Goal: Task Accomplishment & Management: Manage account settings

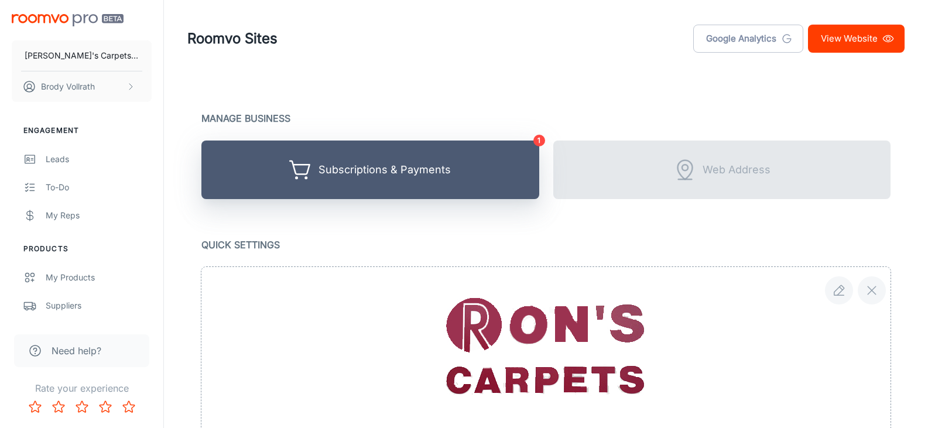
click at [456, 183] on button "Subscriptions & Payments" at bounding box center [370, 170] width 338 height 59
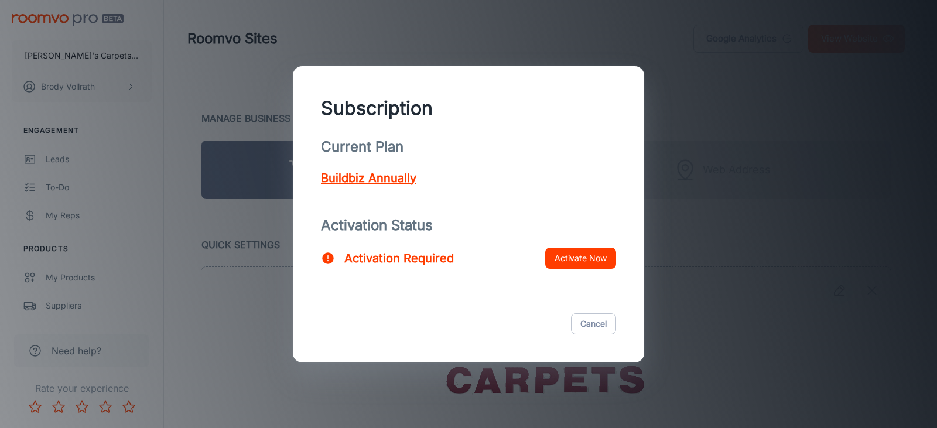
click at [384, 179] on p "Buildbiz Annually" at bounding box center [368, 178] width 95 height 18
click at [761, 259] on div "Subscription Current Plan Buildbiz Annually Activation Status Activation Requir…" at bounding box center [468, 214] width 937 height 428
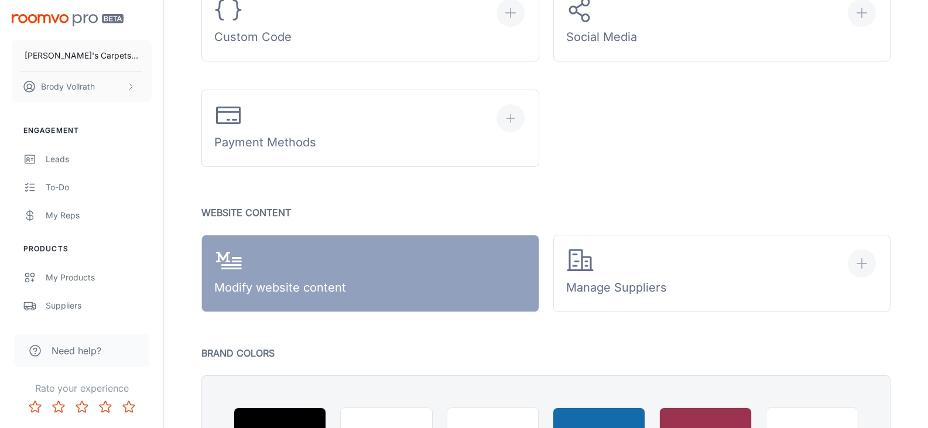
scroll to position [586, 0]
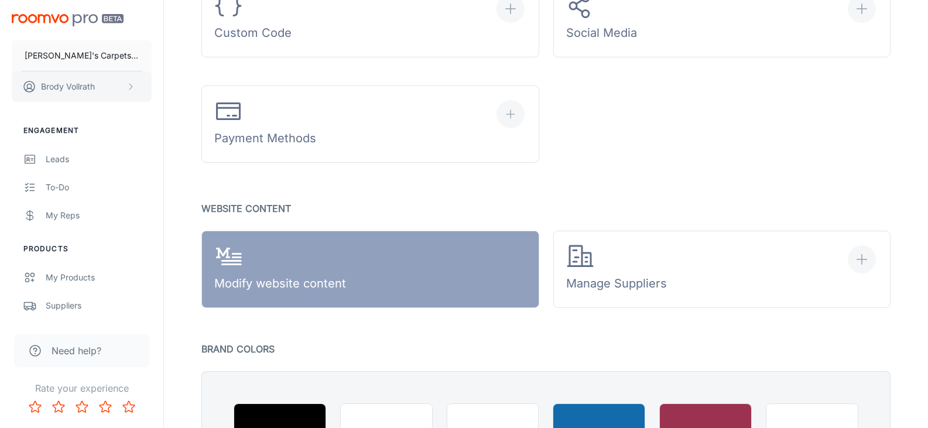
click at [107, 86] on button "[PERSON_NAME]" at bounding box center [82, 86] width 140 height 30
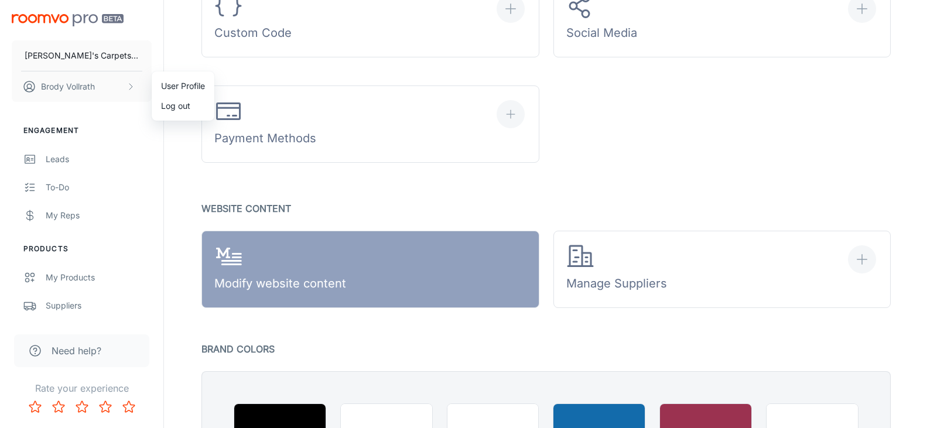
click at [113, 125] on div at bounding box center [468, 214] width 937 height 428
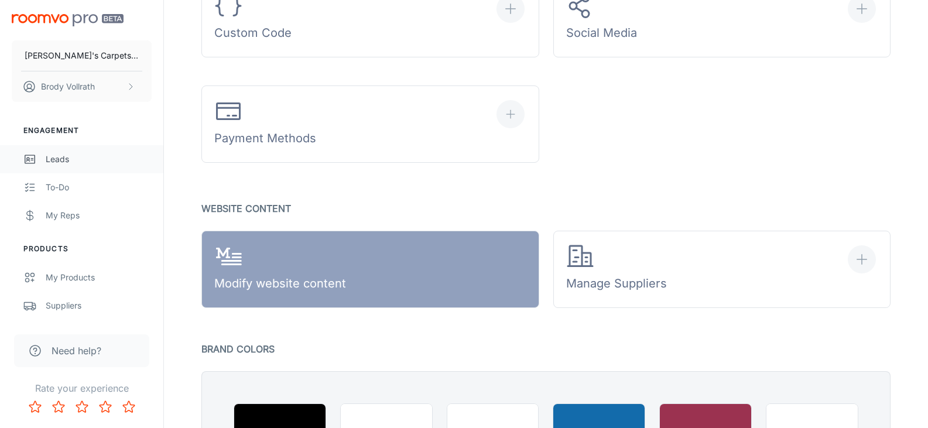
click at [63, 160] on div "Leads" at bounding box center [99, 159] width 106 height 13
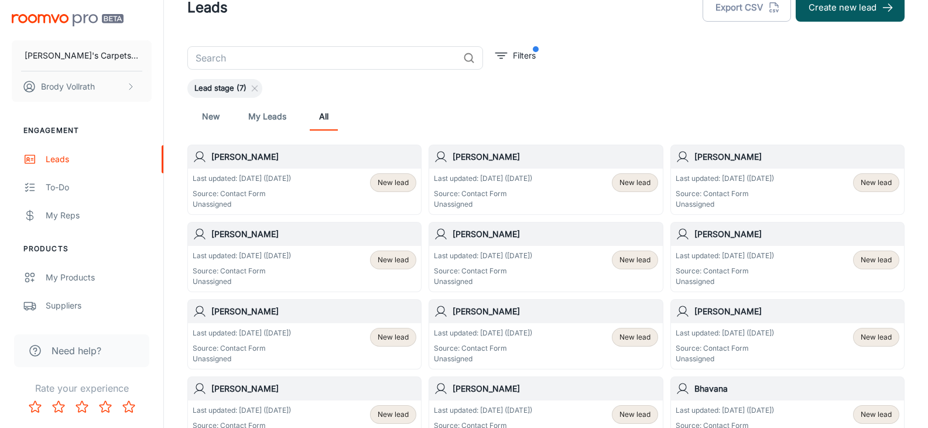
scroll to position [59, 0]
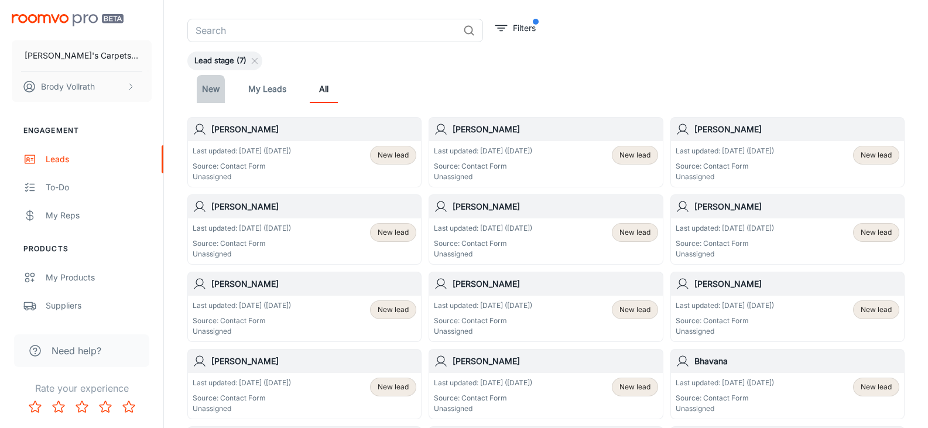
click at [206, 91] on link "New" at bounding box center [211, 89] width 28 height 28
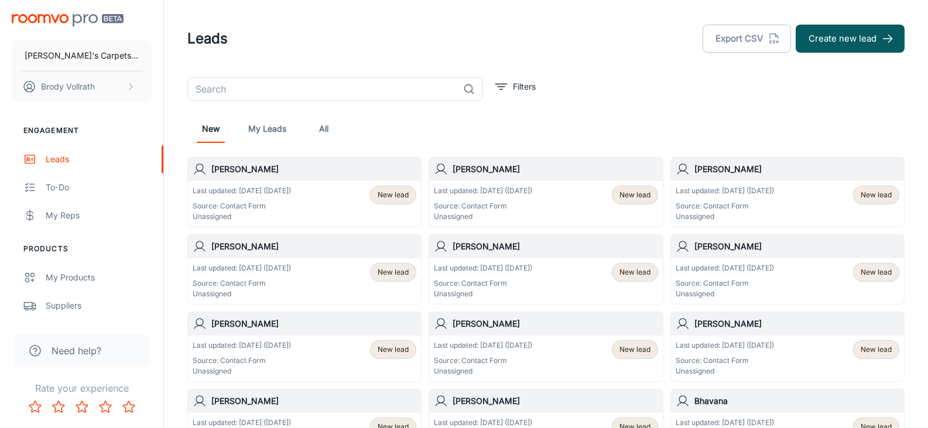
click at [323, 129] on link "All" at bounding box center [324, 129] width 28 height 28
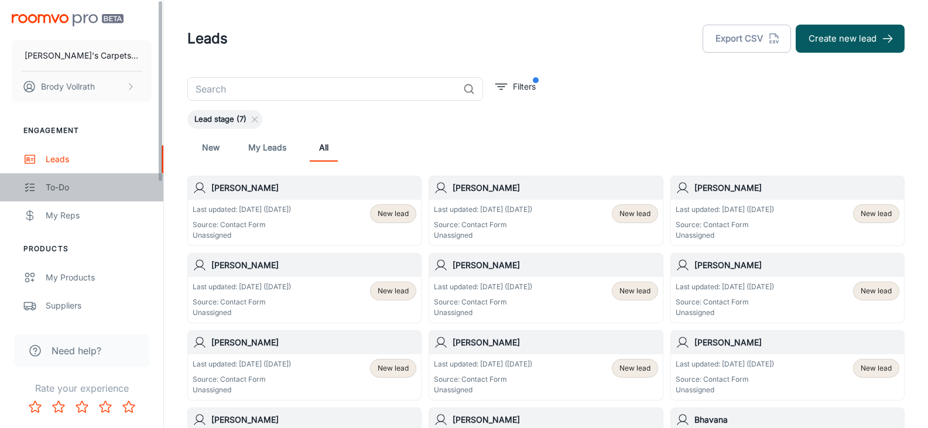
click at [76, 192] on div "To-do" at bounding box center [99, 187] width 106 height 13
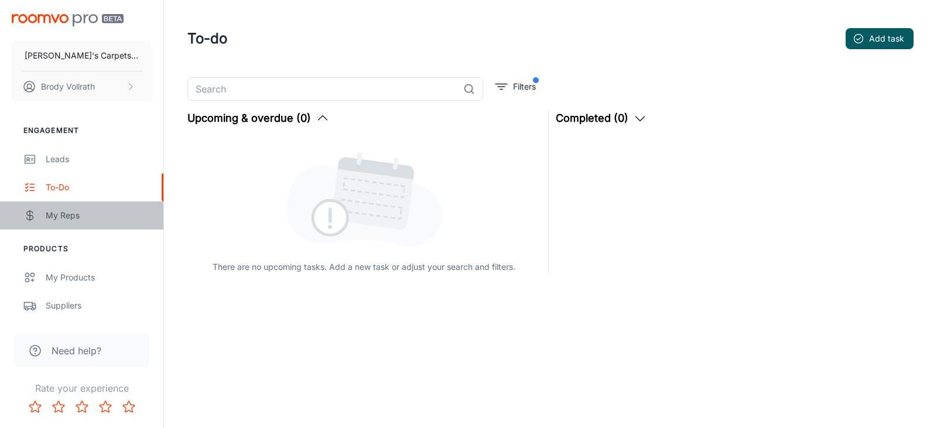
click at [57, 213] on div "My Reps" at bounding box center [99, 215] width 106 height 13
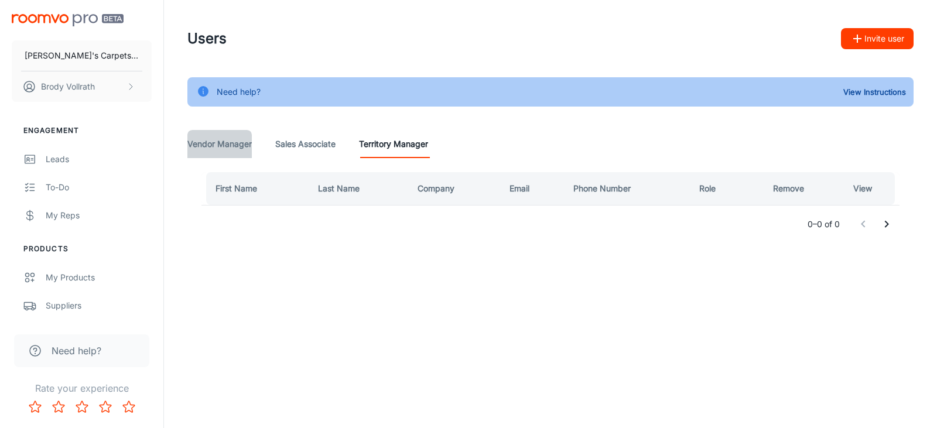
click at [236, 138] on Manager "Vendor Manager" at bounding box center [219, 144] width 64 height 28
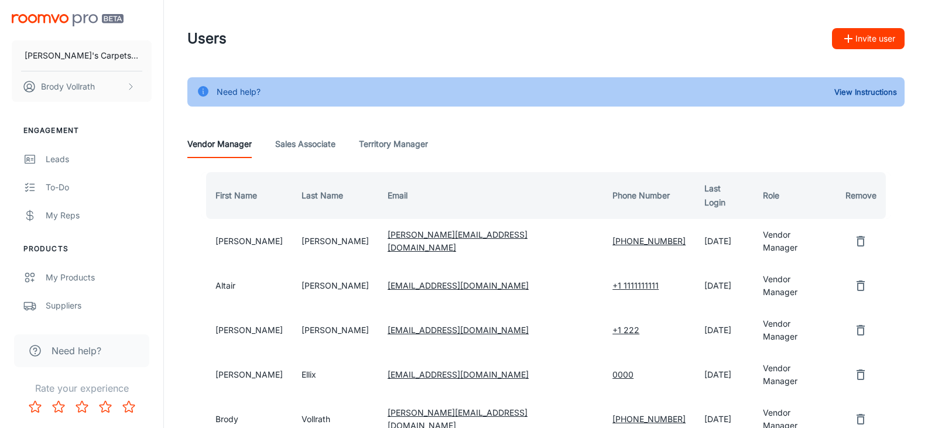
scroll to position [59, 0]
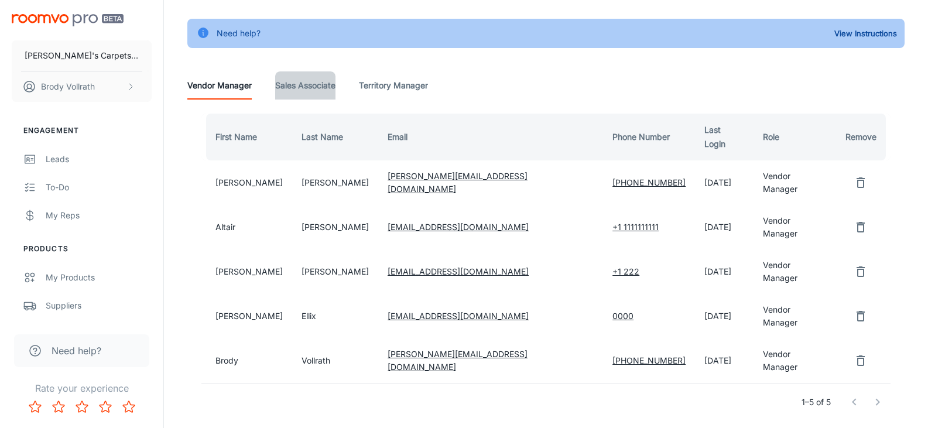
click at [324, 88] on Associate "Sales Associate" at bounding box center [305, 85] width 60 height 28
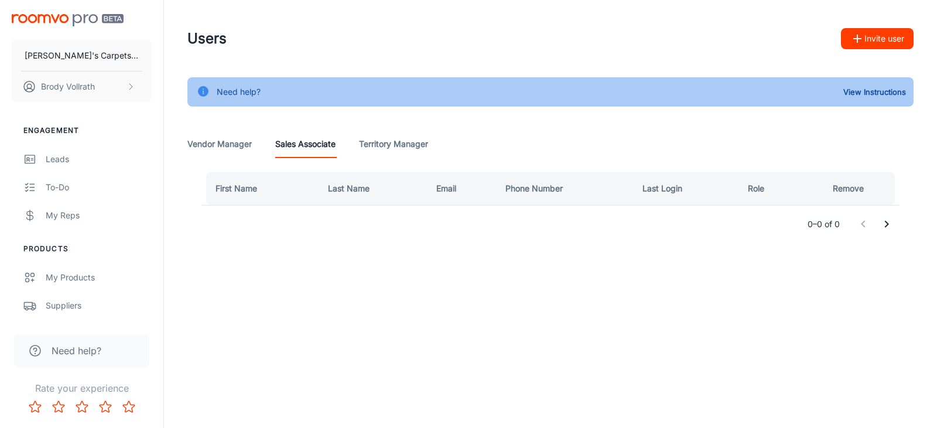
click at [374, 140] on Manager "Territory Manager" at bounding box center [393, 144] width 69 height 28
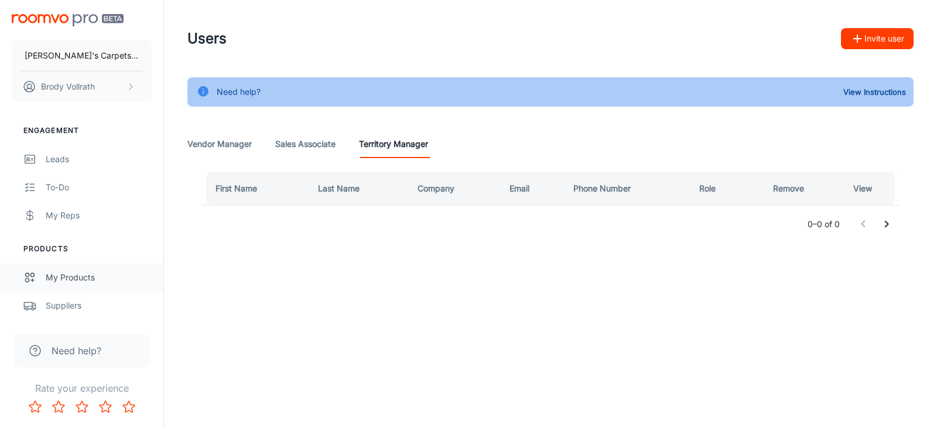
click at [90, 277] on div "My Products" at bounding box center [99, 277] width 106 height 13
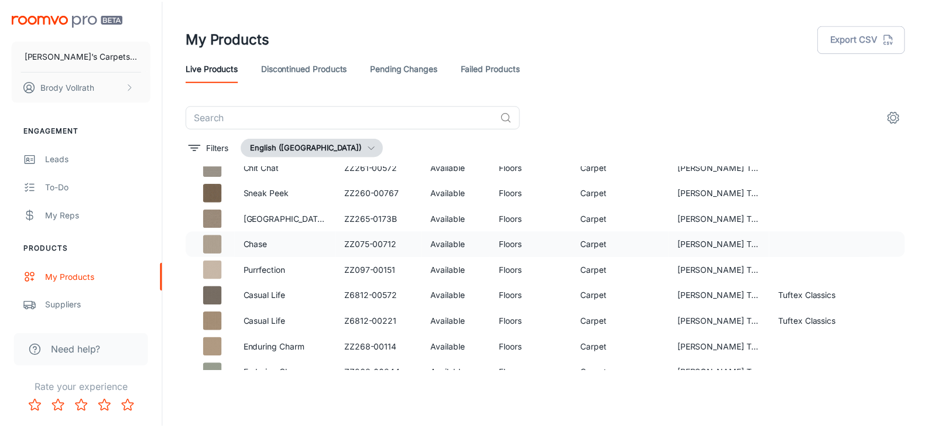
scroll to position [1476, 0]
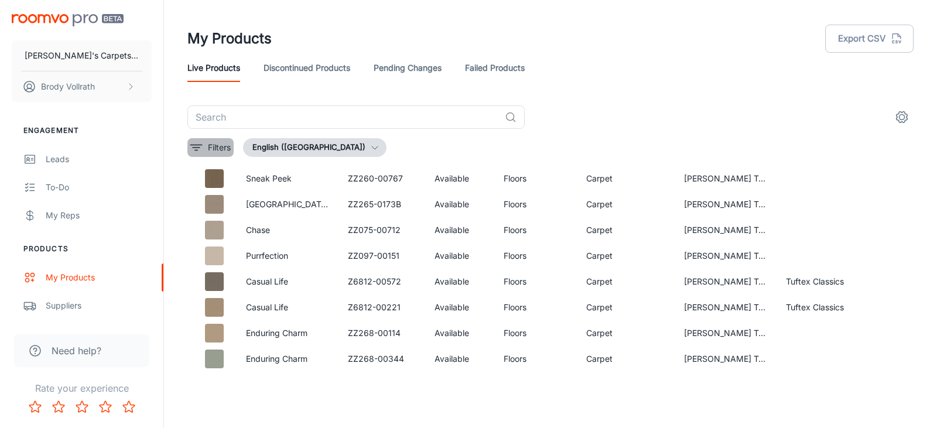
click at [220, 146] on p "Filters" at bounding box center [219, 147] width 23 height 13
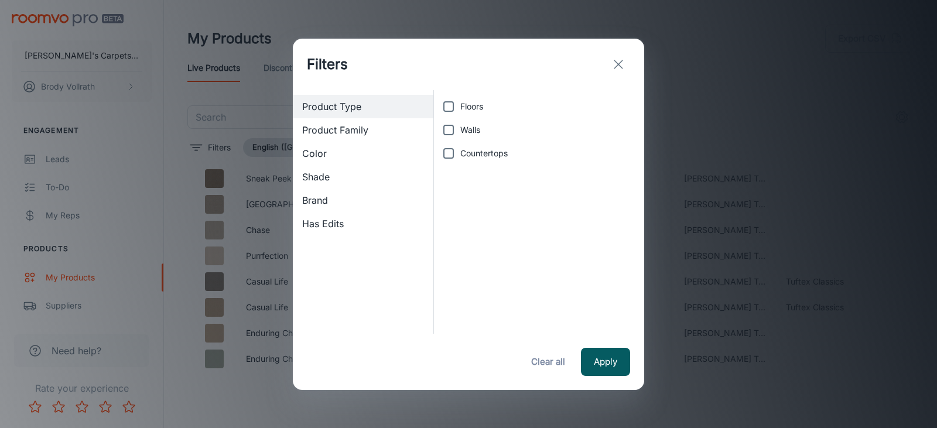
click at [357, 131] on span "Product Family" at bounding box center [363, 130] width 122 height 14
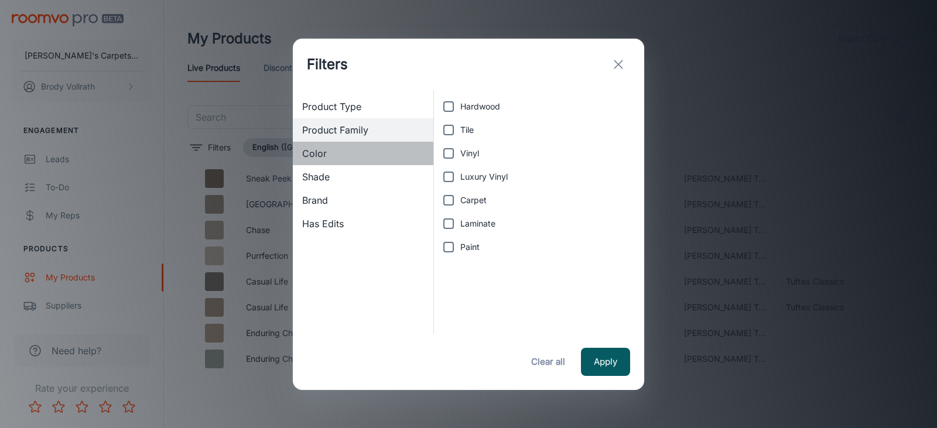
click at [334, 146] on span "Color" at bounding box center [363, 153] width 122 height 14
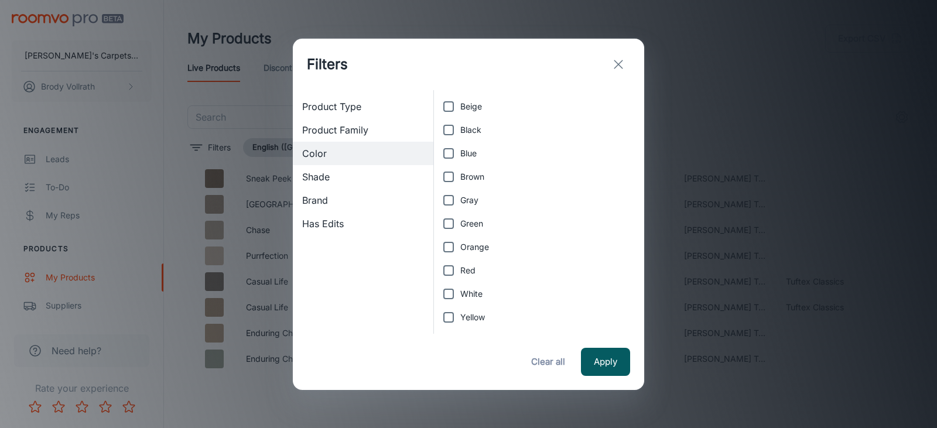
click at [329, 176] on span "Shade" at bounding box center [363, 177] width 122 height 14
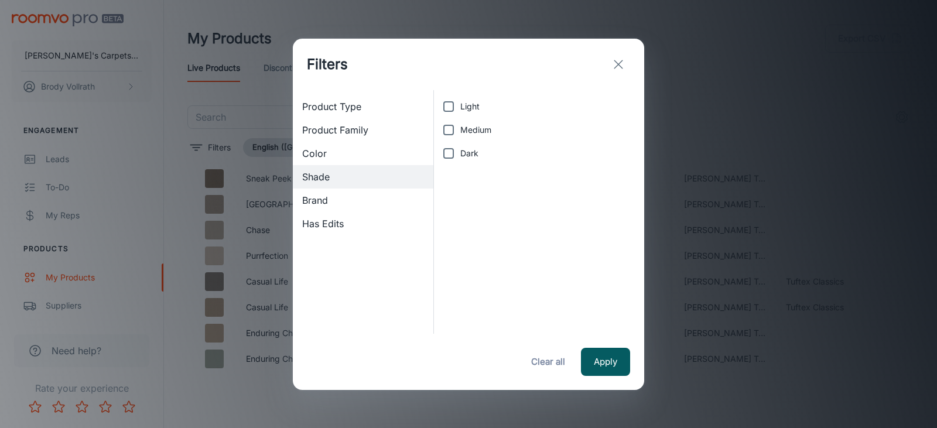
click at [327, 199] on span "Brand" at bounding box center [363, 200] width 122 height 14
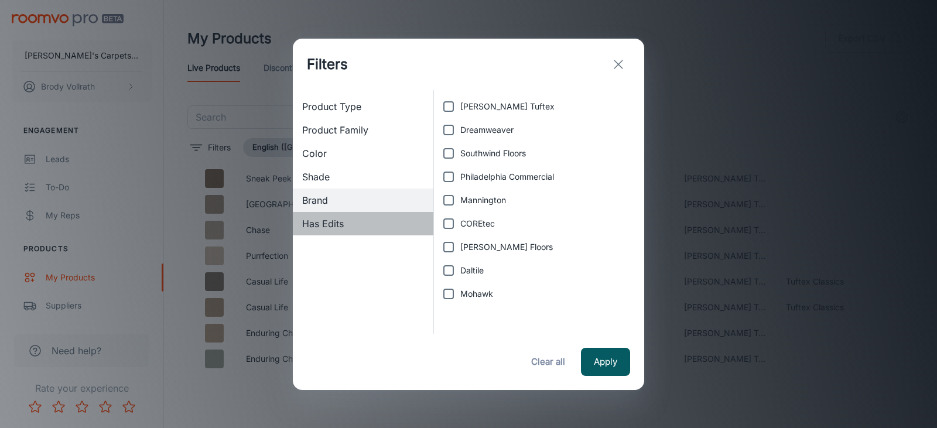
click at [332, 220] on span "Has Edits" at bounding box center [363, 224] width 122 height 14
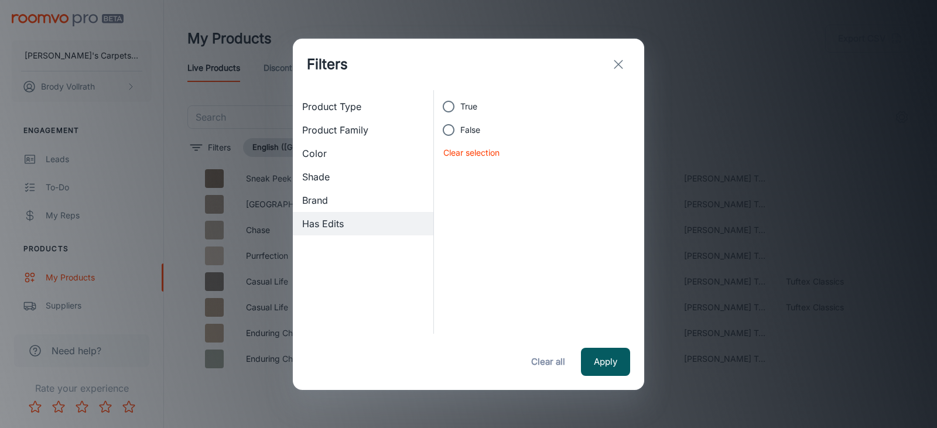
click at [622, 61] on icon "exit" at bounding box center [618, 64] width 14 height 14
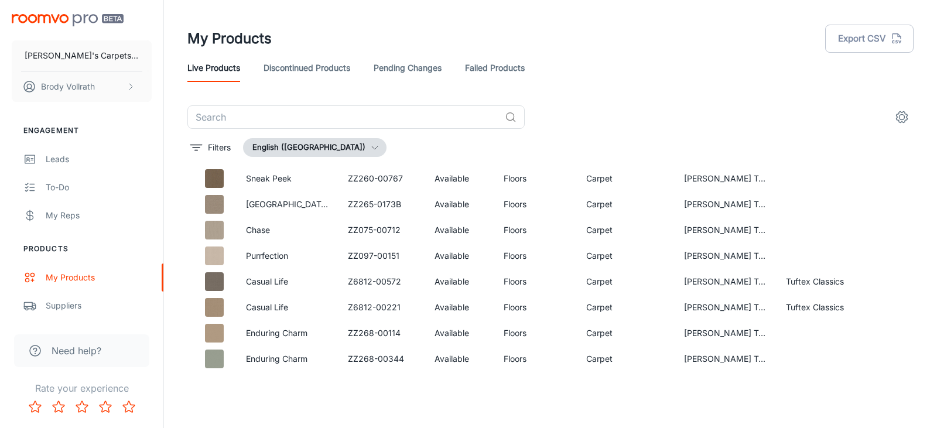
click at [331, 71] on link "Discontinued Products" at bounding box center [307, 68] width 87 height 28
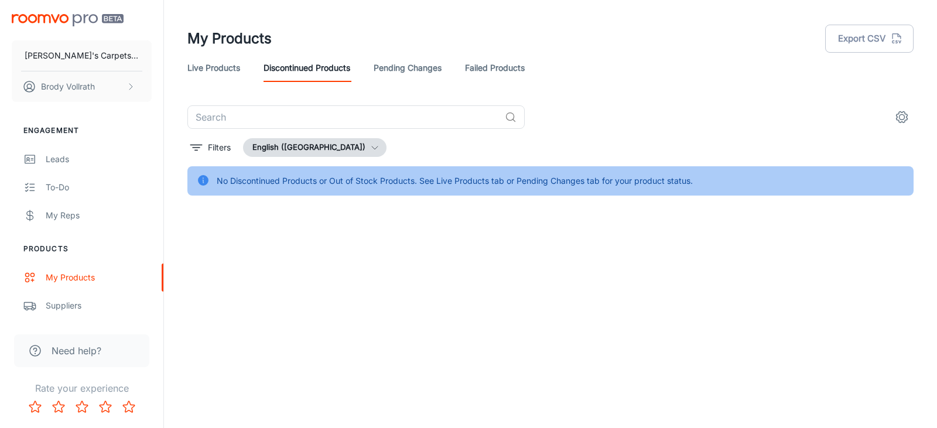
click at [409, 66] on link "Pending Changes" at bounding box center [408, 68] width 68 height 28
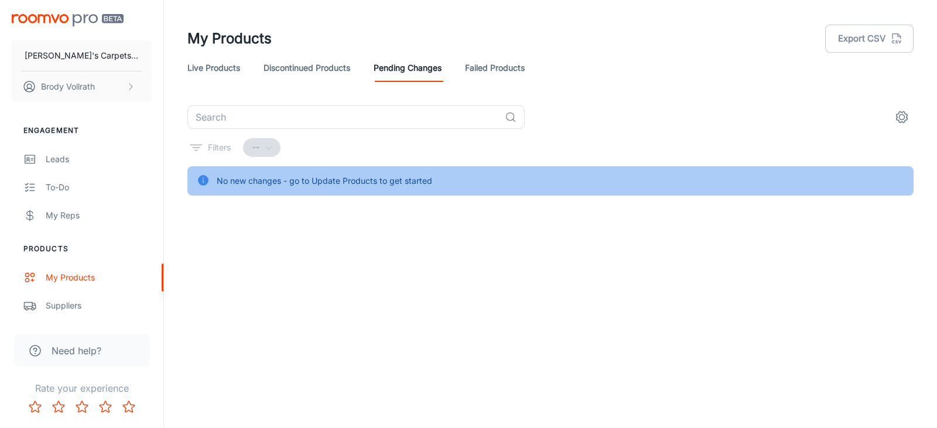
click at [497, 69] on link "Failed Products" at bounding box center [495, 68] width 60 height 28
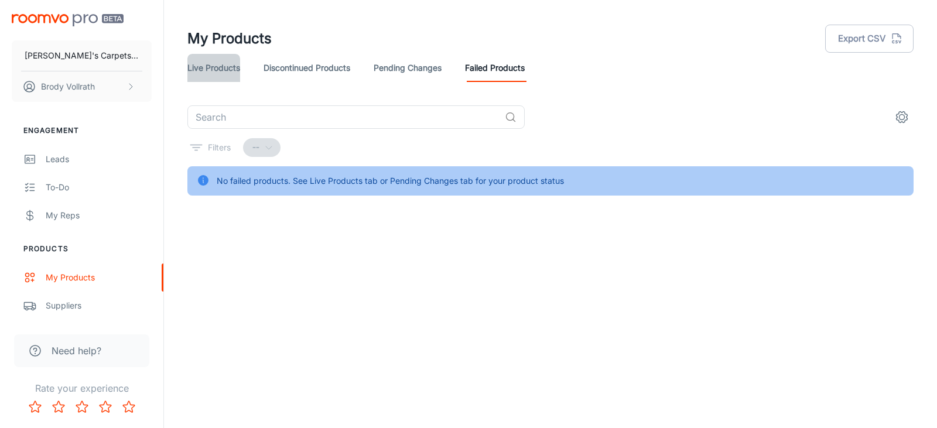
click at [221, 64] on link "Live Products" at bounding box center [213, 68] width 53 height 28
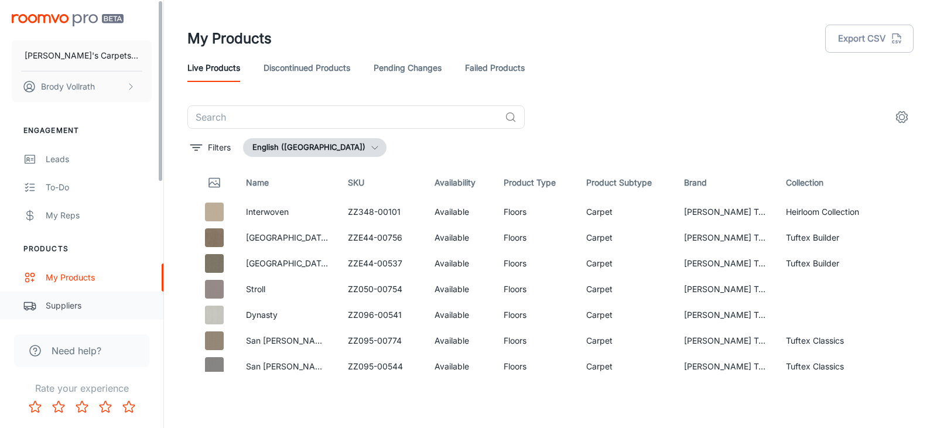
click at [77, 304] on div "Suppliers" at bounding box center [99, 305] width 106 height 13
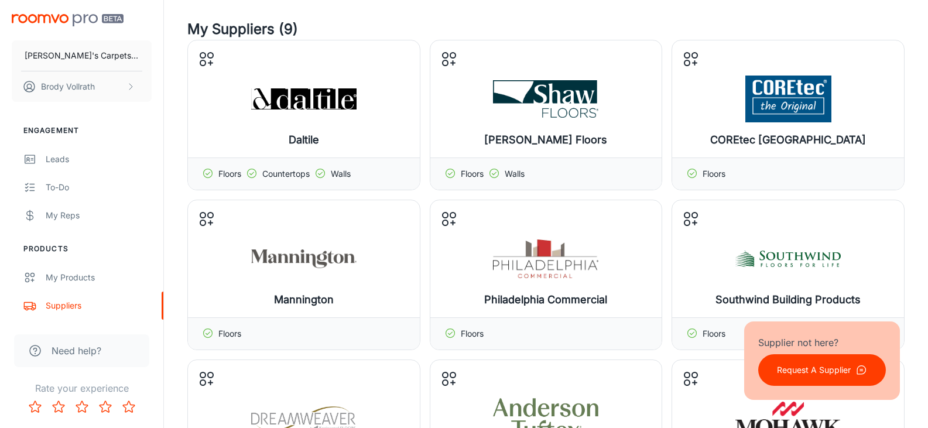
scroll to position [117, 0]
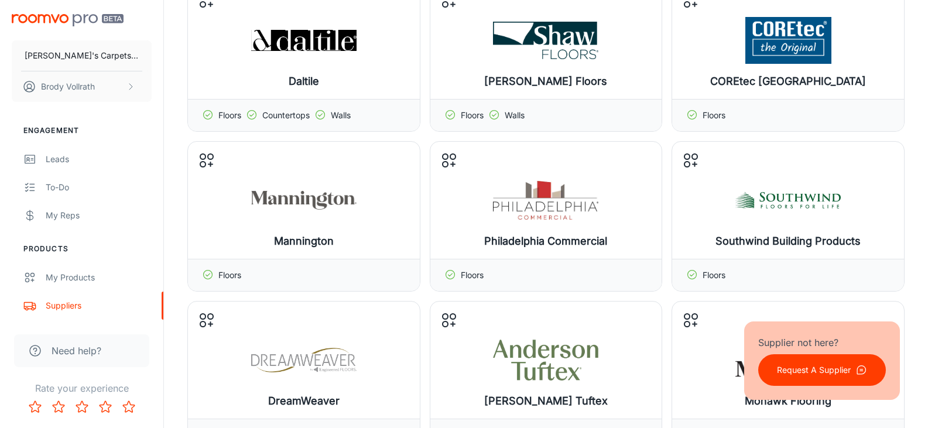
click at [817, 371] on p "Request A Supplier" at bounding box center [814, 370] width 74 height 13
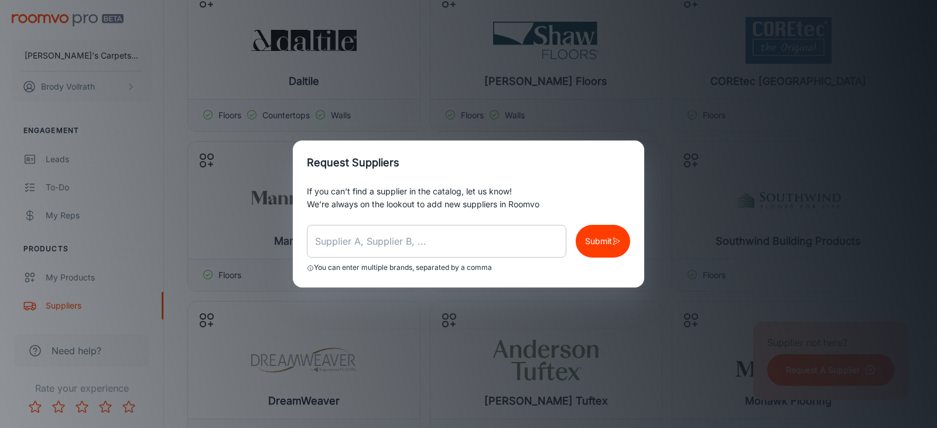
click at [430, 237] on input "text" at bounding box center [436, 241] width 259 height 33
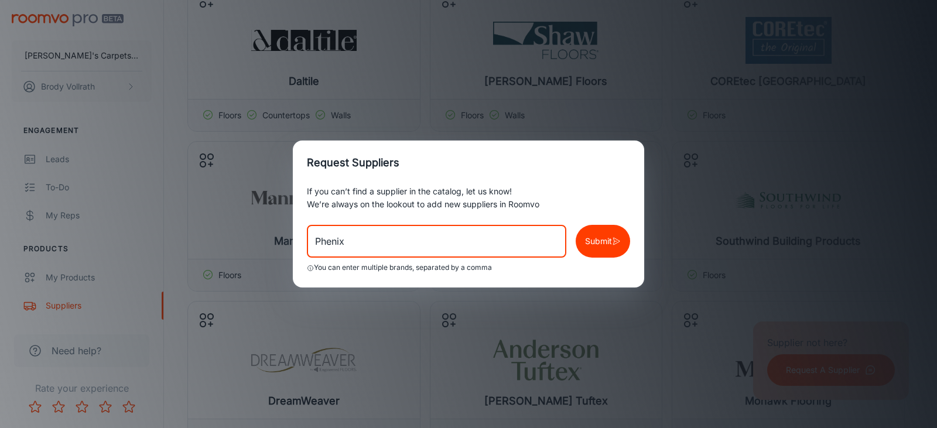
type input "Phenix"
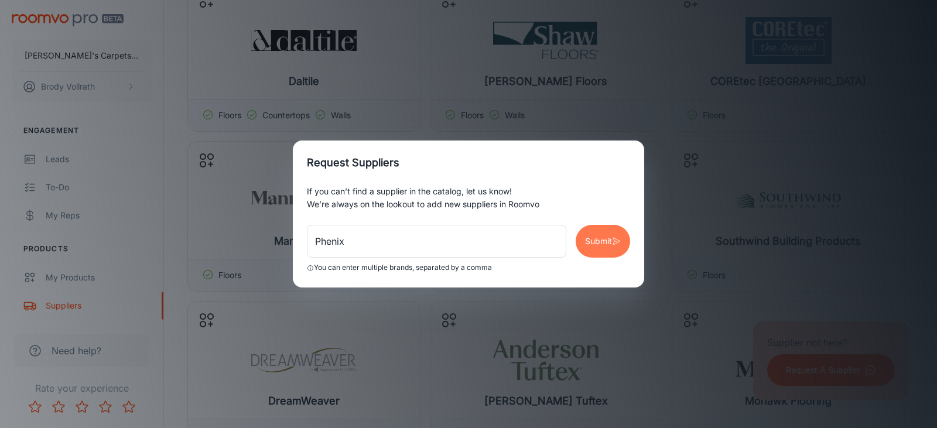
click at [600, 245] on p "Submit" at bounding box center [598, 241] width 27 height 13
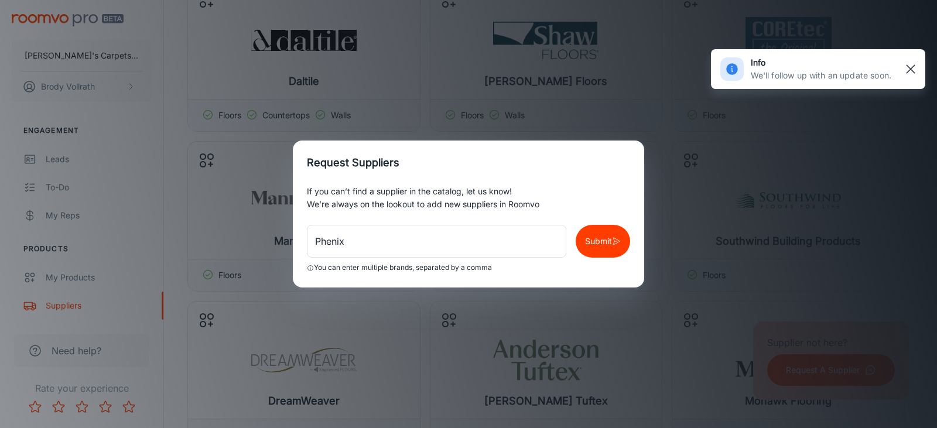
click at [912, 64] on rect "button" at bounding box center [911, 69] width 14 height 14
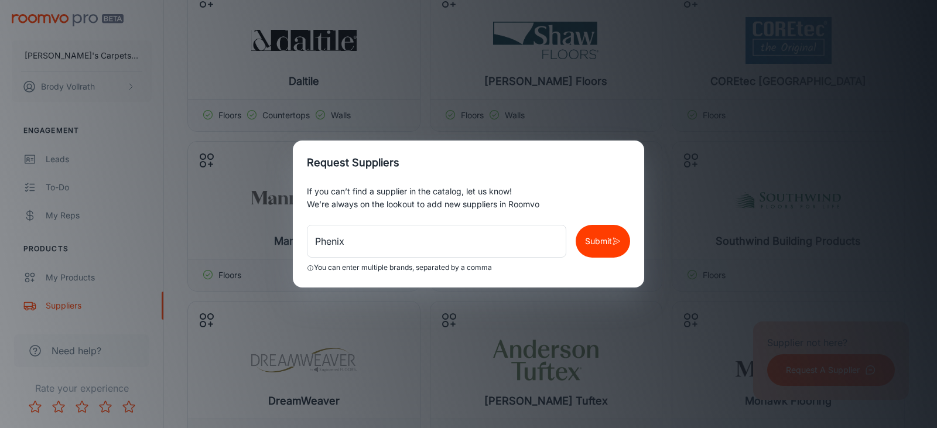
click at [555, 102] on div "Request Suppliers If you can’t find a supplier in the catalog, let us know! We’…" at bounding box center [468, 214] width 937 height 428
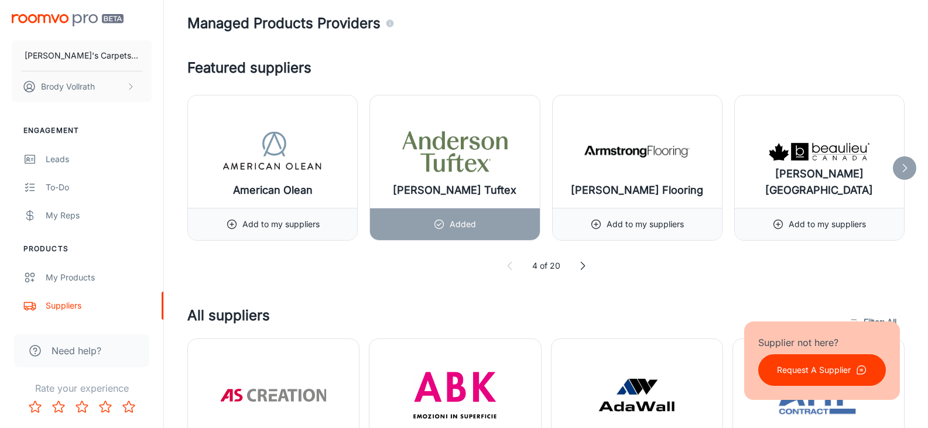
scroll to position [586, 0]
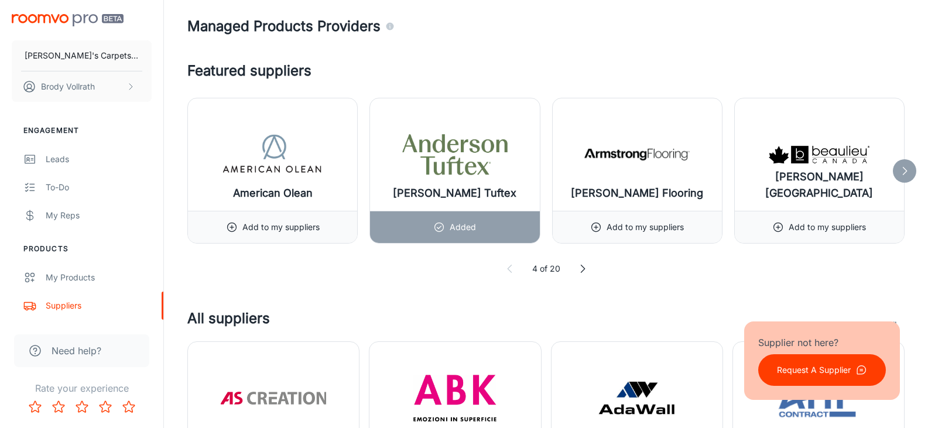
click at [583, 271] on icon at bounding box center [583, 269] width 12 height 12
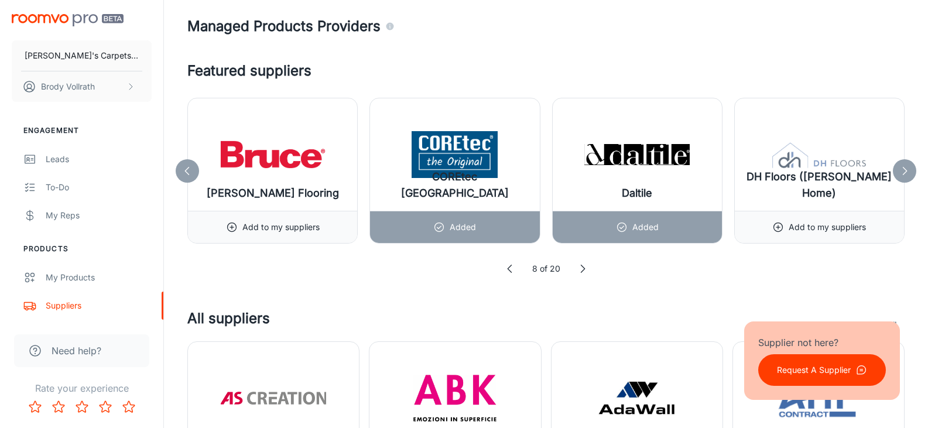
click at [583, 271] on icon at bounding box center [583, 269] width 12 height 12
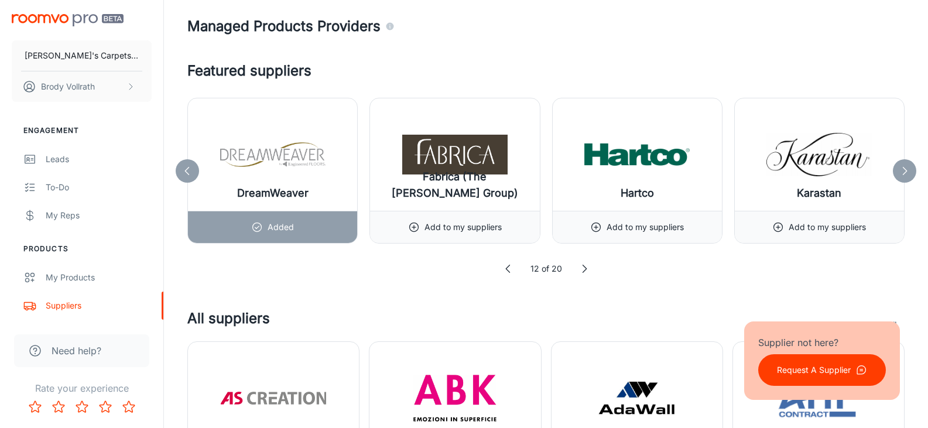
click at [583, 271] on polyline at bounding box center [585, 269] width 4 height 8
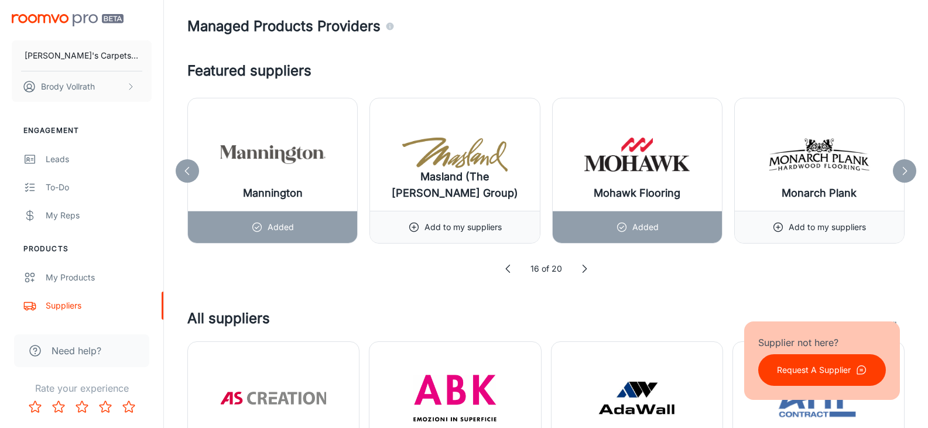
click at [583, 271] on polyline at bounding box center [585, 269] width 4 height 8
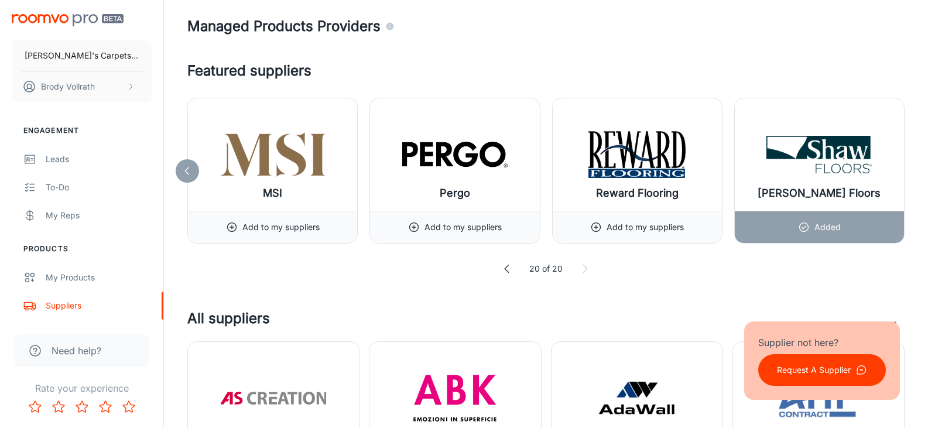
click at [583, 271] on icon at bounding box center [585, 269] width 12 height 12
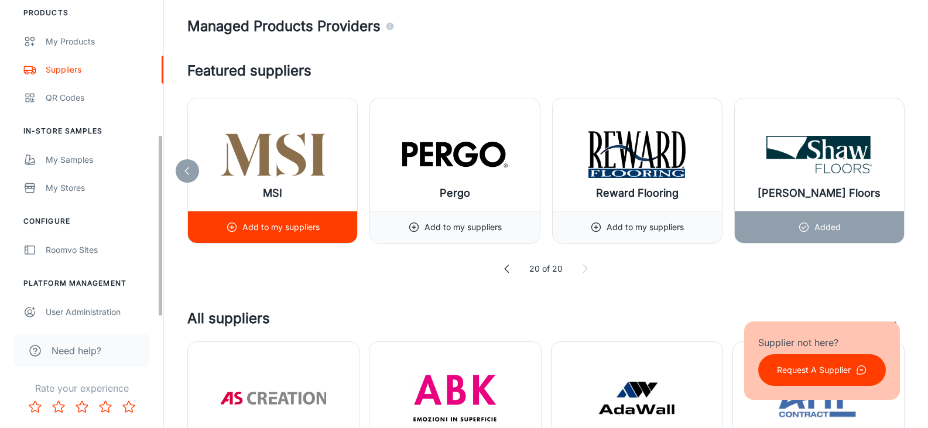
scroll to position [242, 0]
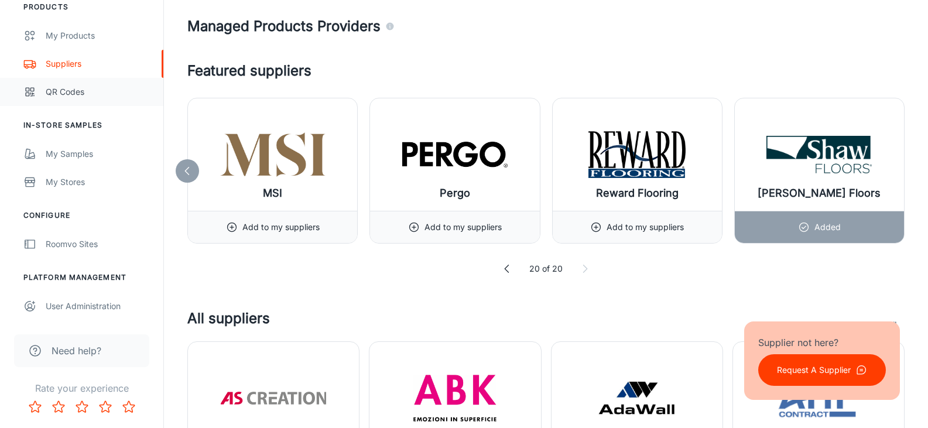
click at [96, 91] on div "QR Codes" at bounding box center [99, 92] width 106 height 13
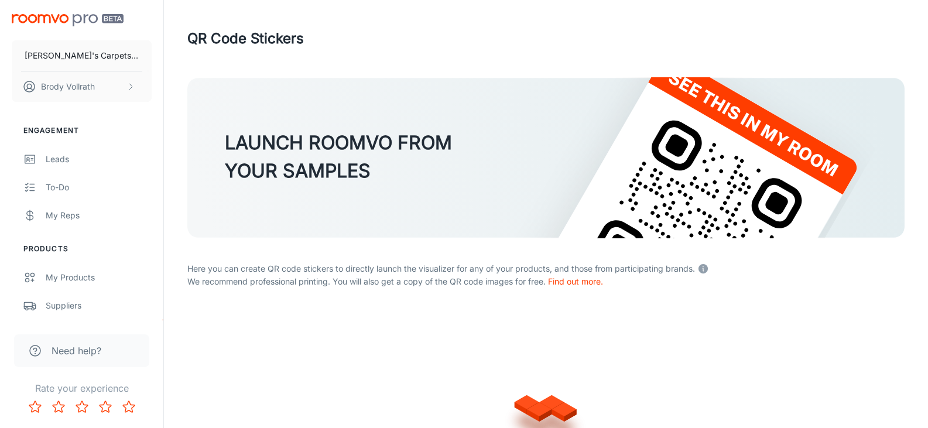
scroll to position [242, 0]
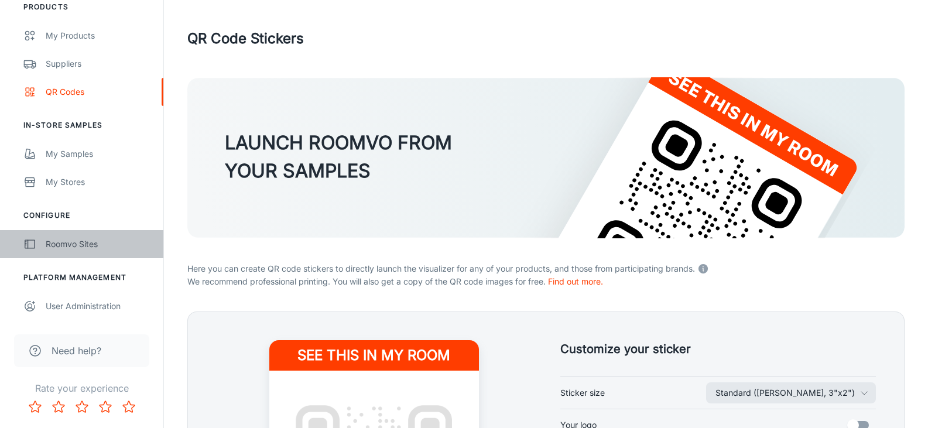
click at [93, 239] on div "Roomvo Sites" at bounding box center [99, 244] width 106 height 13
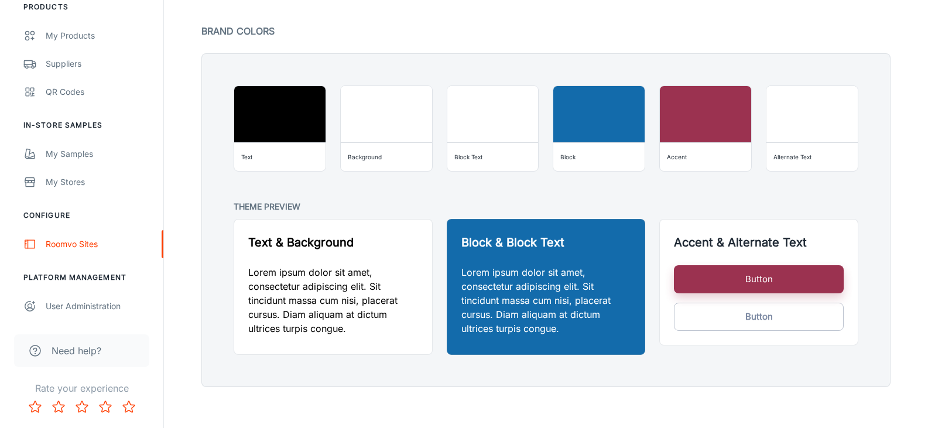
scroll to position [910, 0]
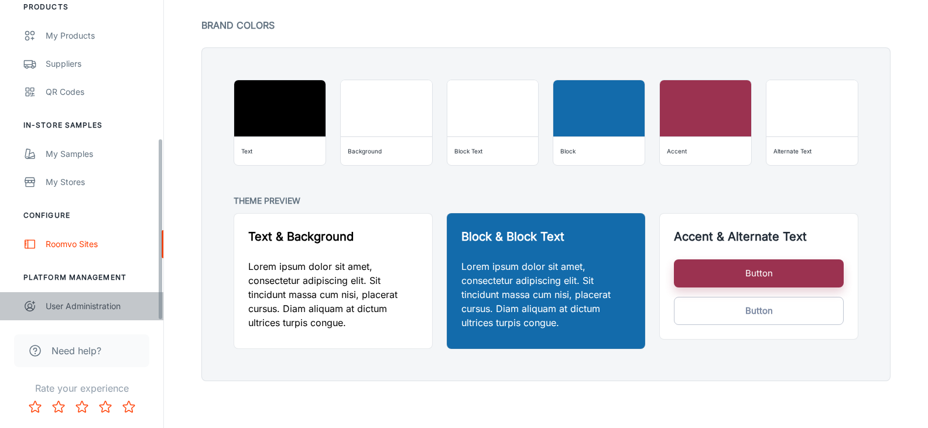
click at [105, 317] on link "User Administration" at bounding box center [81, 306] width 163 height 28
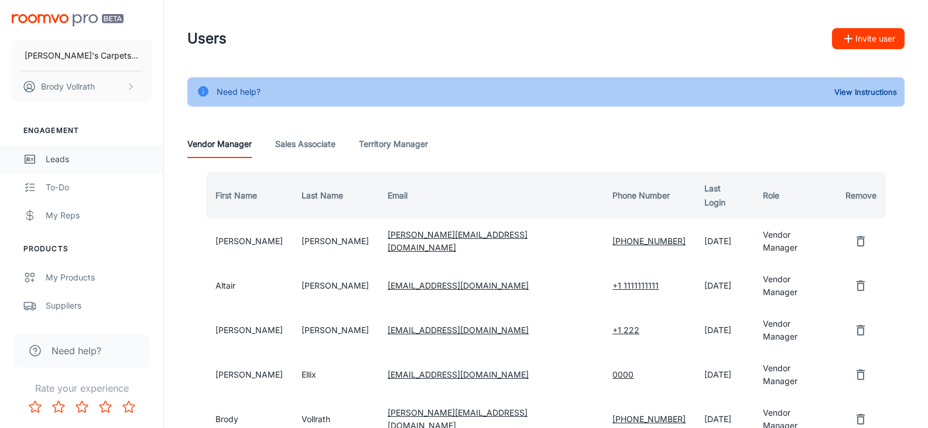
click at [81, 156] on div "Leads" at bounding box center [99, 159] width 106 height 13
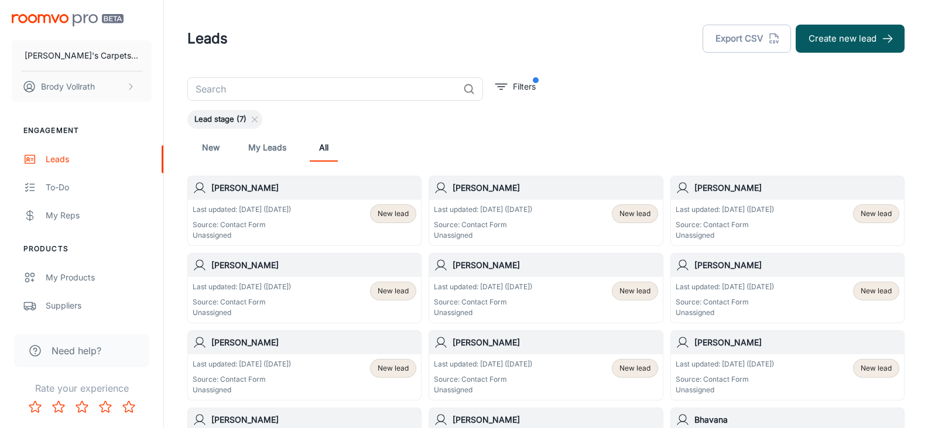
click at [281, 194] on div "[PERSON_NAME]" at bounding box center [304, 187] width 233 height 23
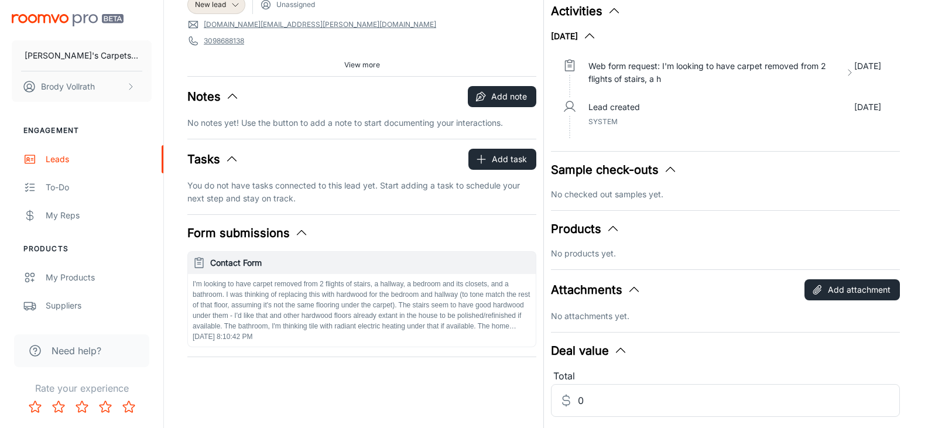
scroll to position [59, 0]
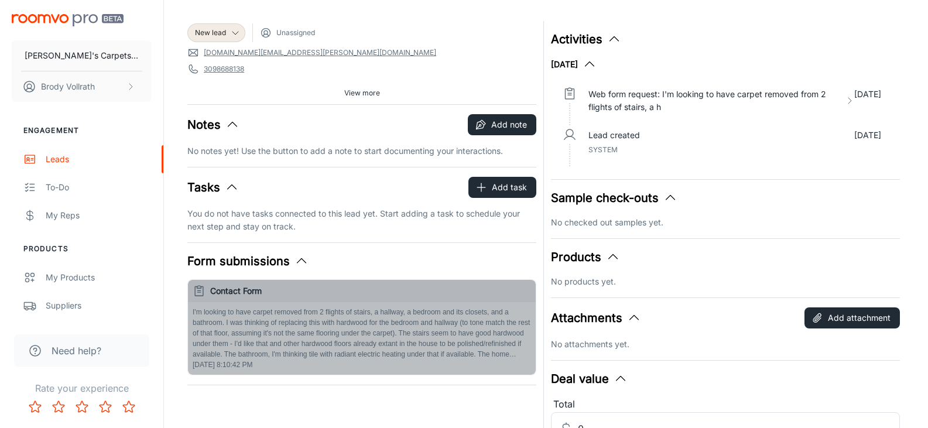
click at [512, 350] on p "I'm looking to have carpet removed from 2 flights of stairs, a hallway, a bedro…" at bounding box center [362, 333] width 339 height 53
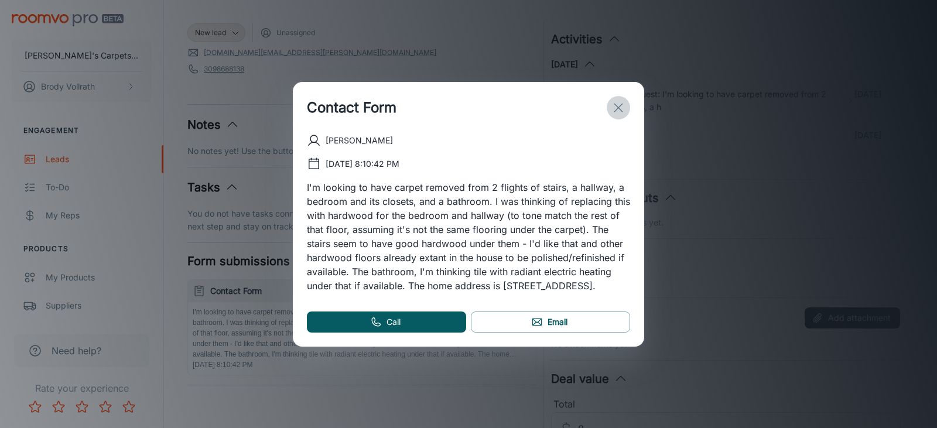
click at [620, 101] on icon "exit" at bounding box center [618, 108] width 14 height 14
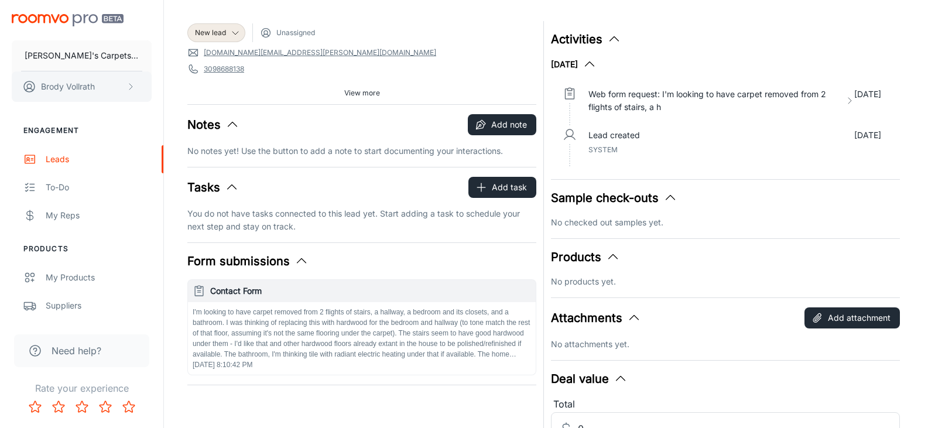
scroll to position [0, 0]
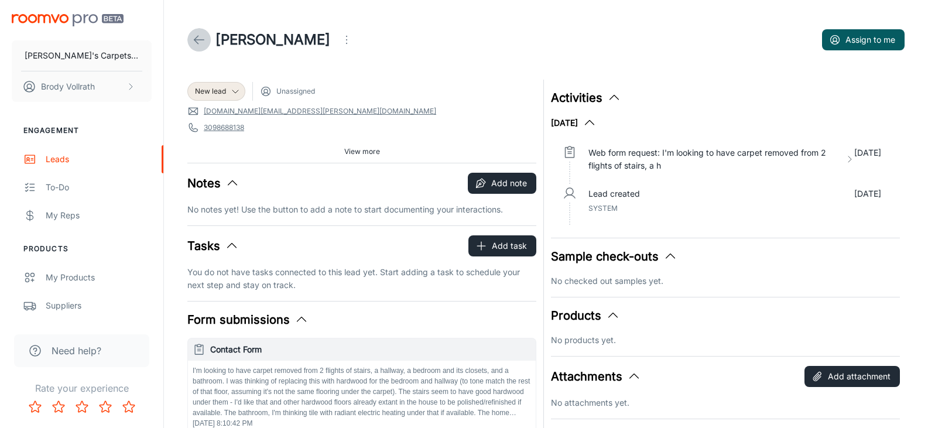
click at [200, 38] on icon at bounding box center [199, 40] width 14 height 14
